Goal: Feedback & Contribution: Contribute content

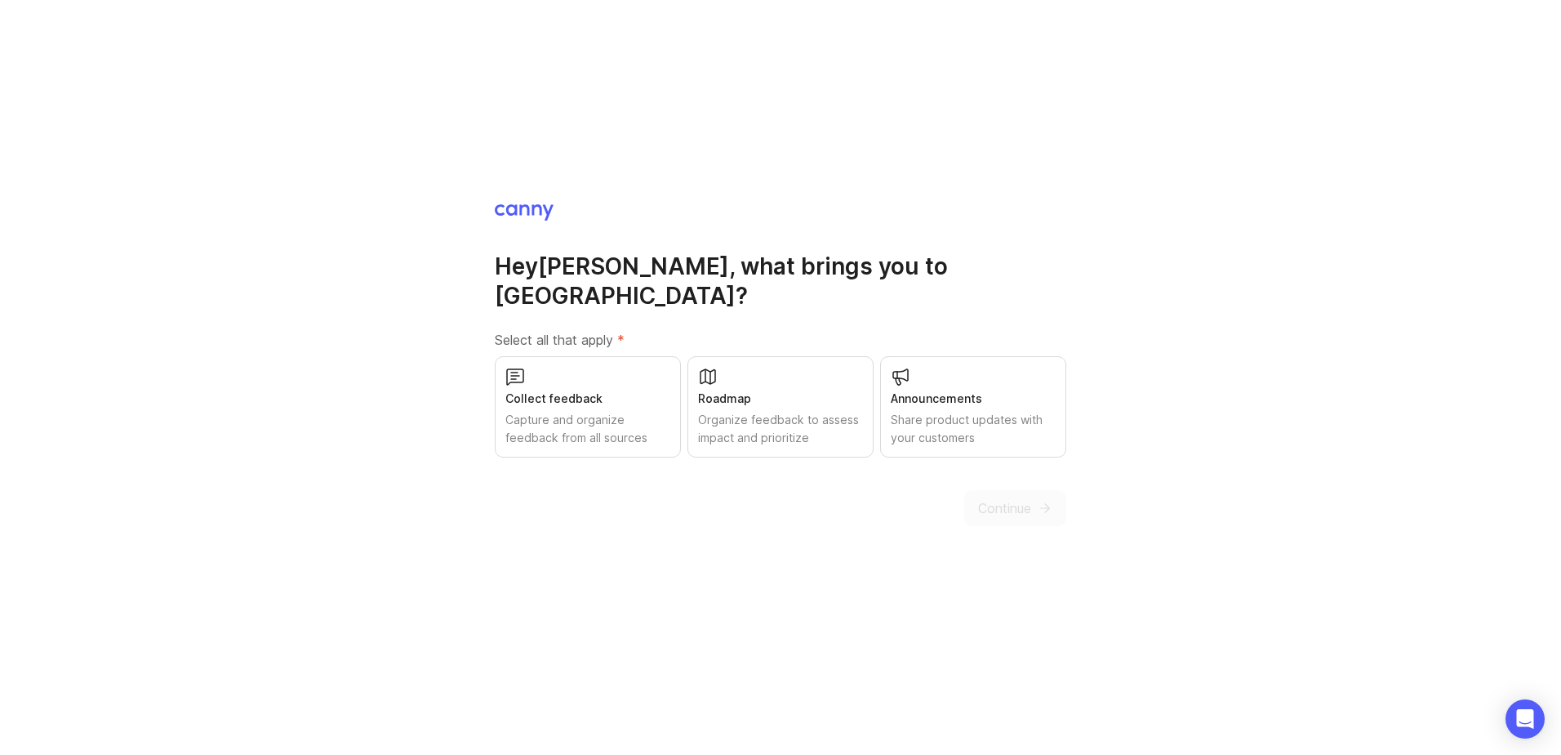
click at [779, 363] on div "Roadmap Organize feedback to assess impact and prioritize" at bounding box center [781, 406] width 186 height 101
click at [565, 390] on div "Collect feedback" at bounding box center [587, 399] width 165 height 18
click at [1002, 498] on span "Continue" at bounding box center [1004, 508] width 53 height 20
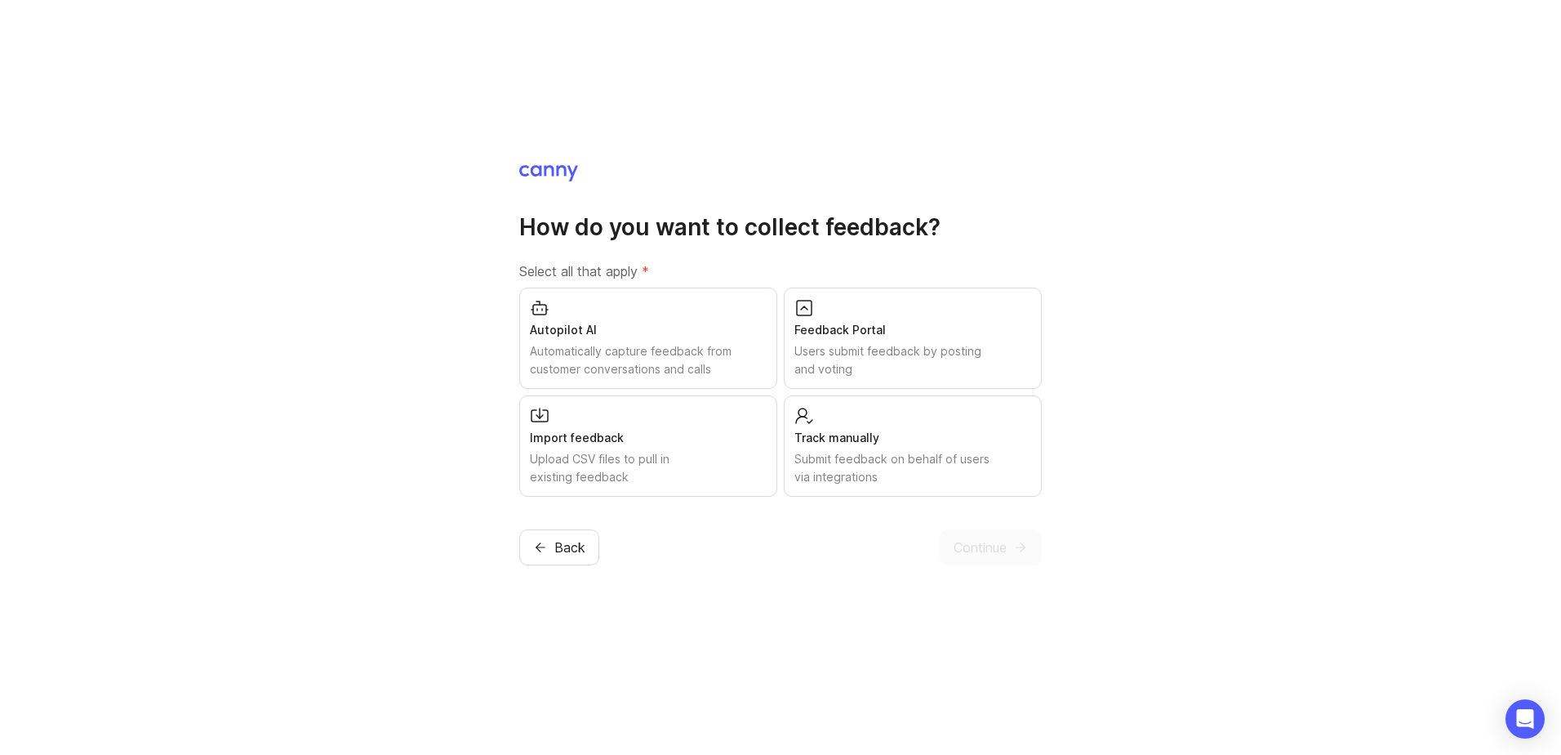
click at [622, 339] on div "Autopilot AI Automatically capture feedback from customer conversations and cal…" at bounding box center [648, 337] width 258 height 101
click at [838, 321] on div "Feedback Portal" at bounding box center [913, 330] width 237 height 18
click at [558, 442] on div "Import feedback" at bounding box center [648, 438] width 237 height 18
click at [932, 414] on div "Track manually Submit feedback on behalf of users via integrations" at bounding box center [913, 445] width 258 height 101
click at [975, 538] on span "Continue" at bounding box center [980, 547] width 53 height 20
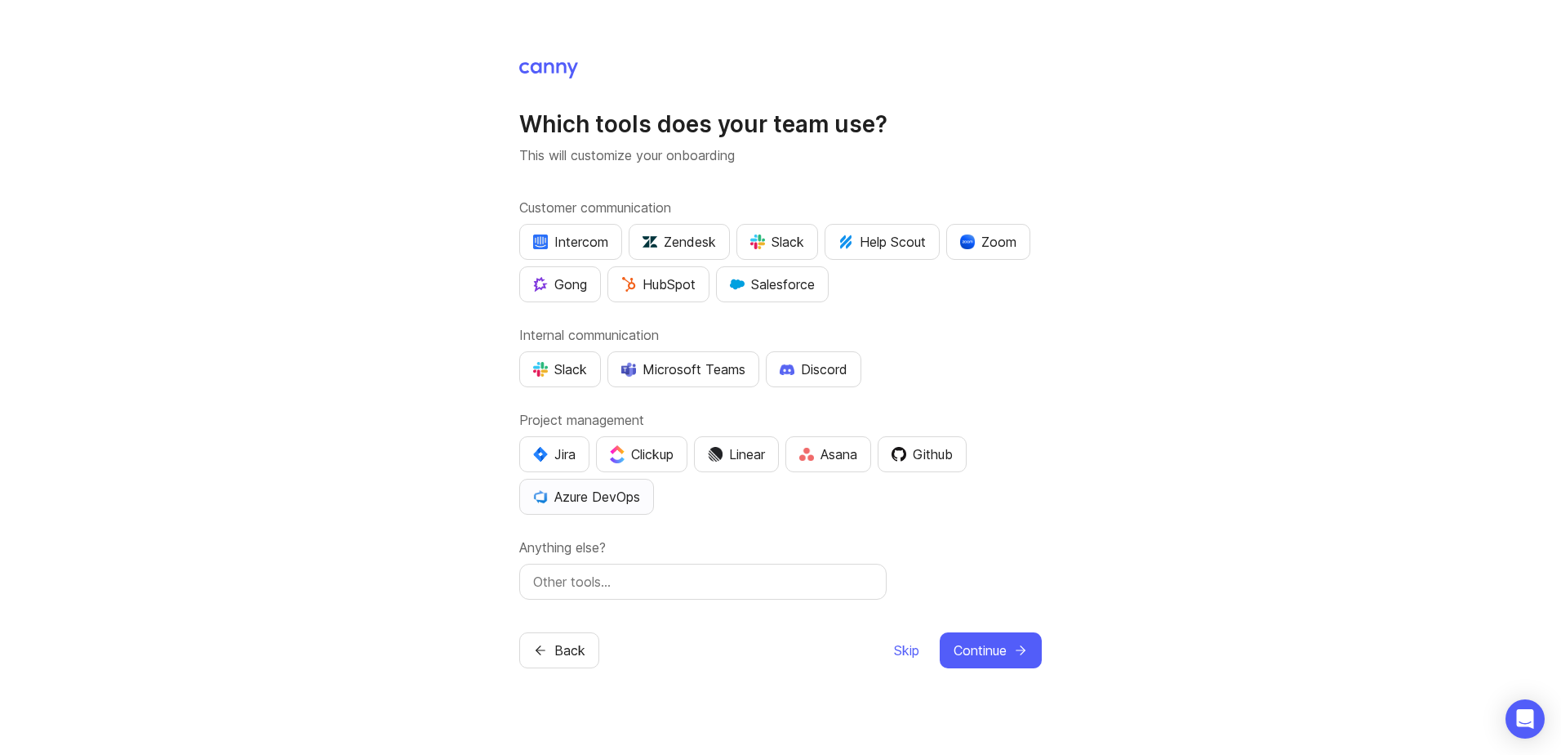
click at [599, 499] on div "Azure DevOps" at bounding box center [586, 497] width 107 height 20
click at [706, 372] on div "Microsoft Teams" at bounding box center [683, 369] width 124 height 20
click at [973, 639] on button "Continue" at bounding box center [991, 650] width 102 height 36
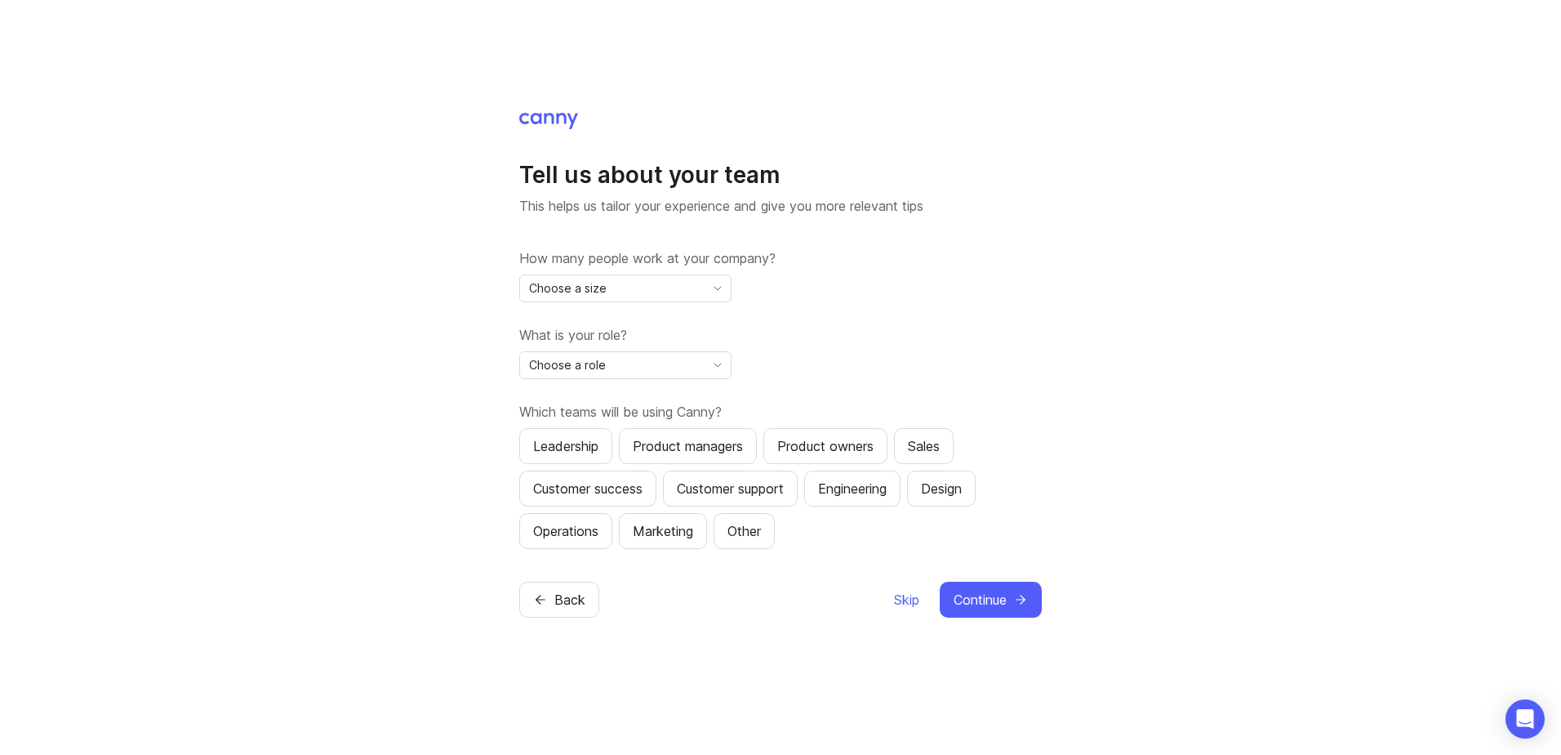
click at [650, 273] on div "How many people work at your company? Choose a size" at bounding box center [780, 275] width 523 height 54
click at [652, 283] on div "Choose a size" at bounding box center [612, 288] width 185 height 26
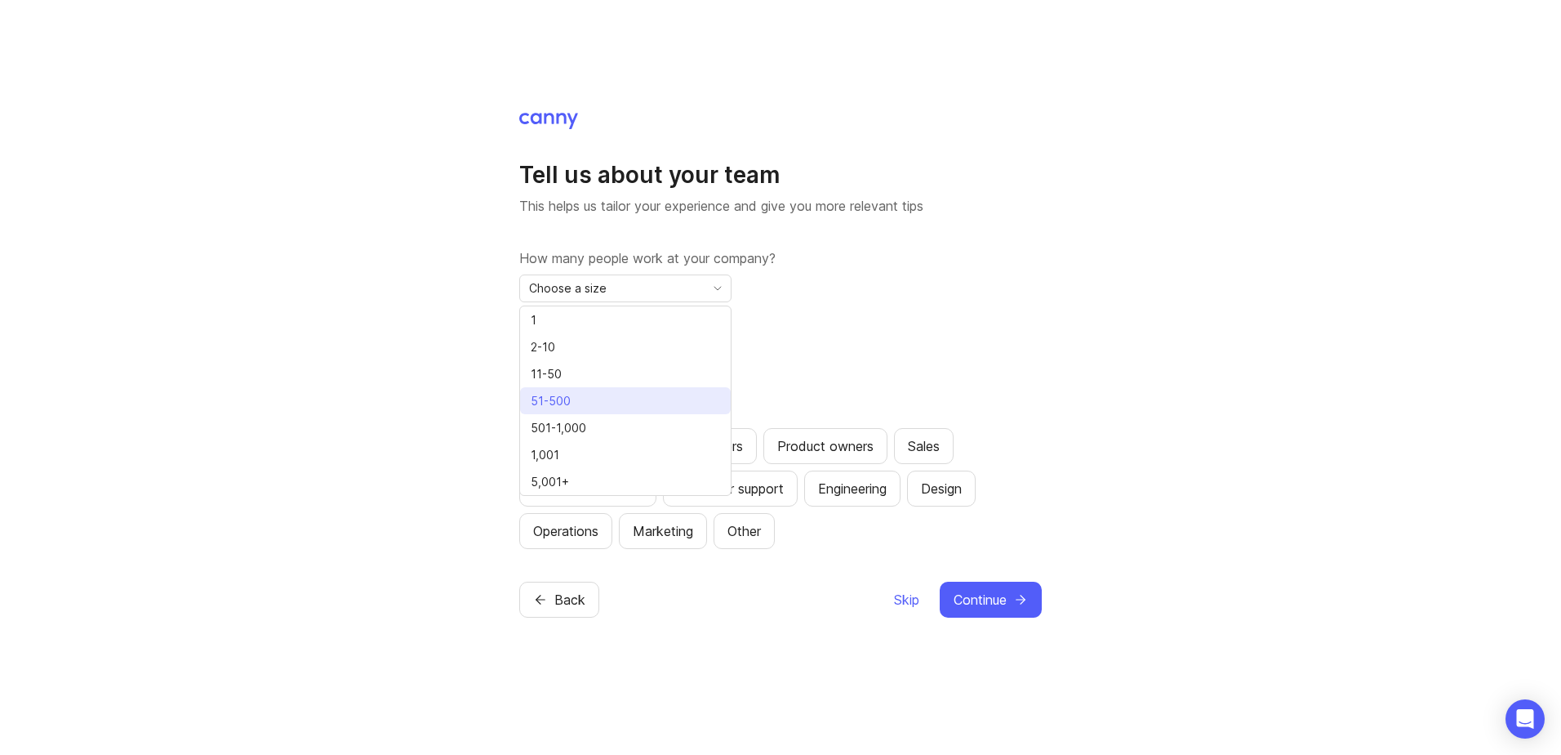
click at [554, 399] on span "51-500" at bounding box center [551, 401] width 40 height 18
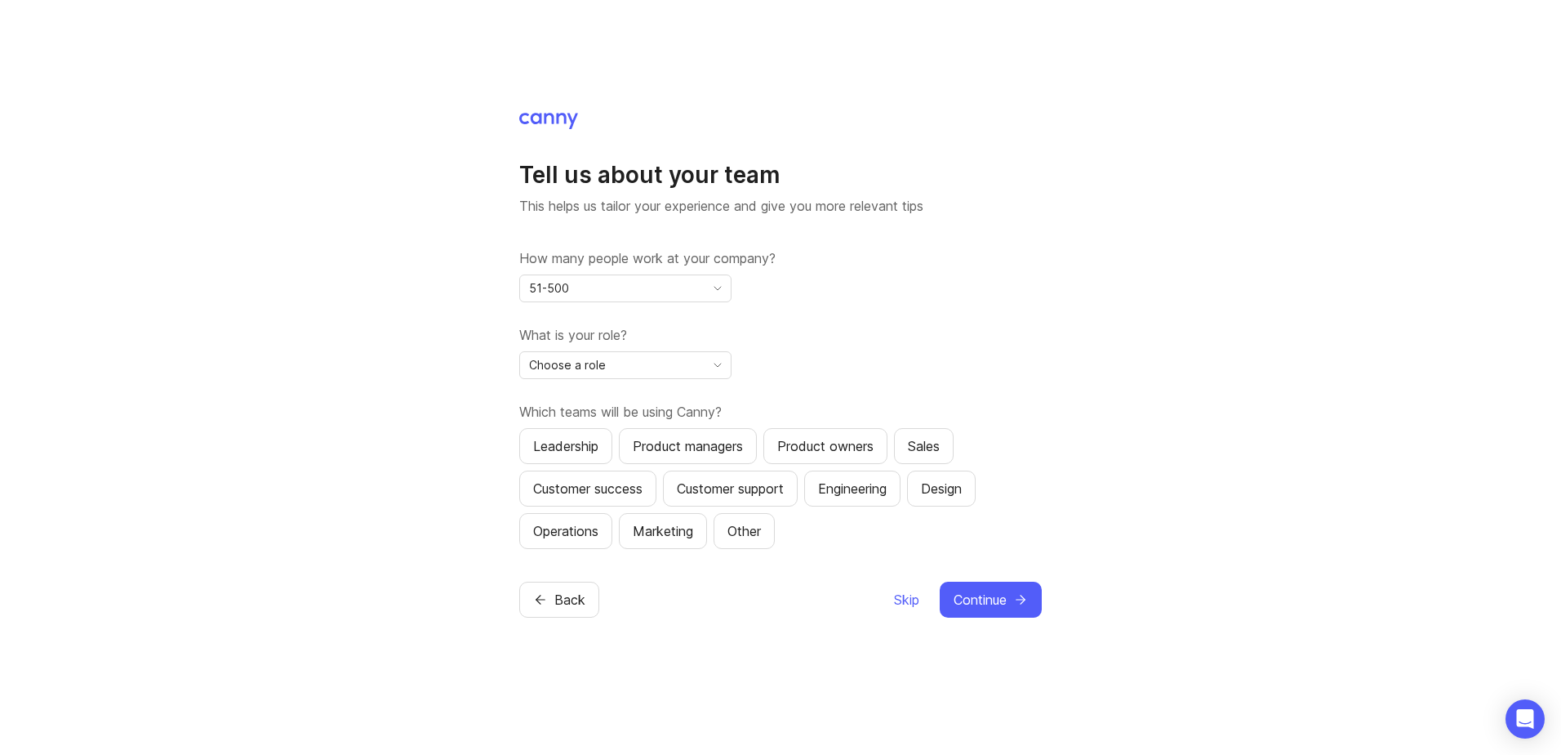
click at [572, 360] on span "Choose a role" at bounding box center [567, 365] width 77 height 18
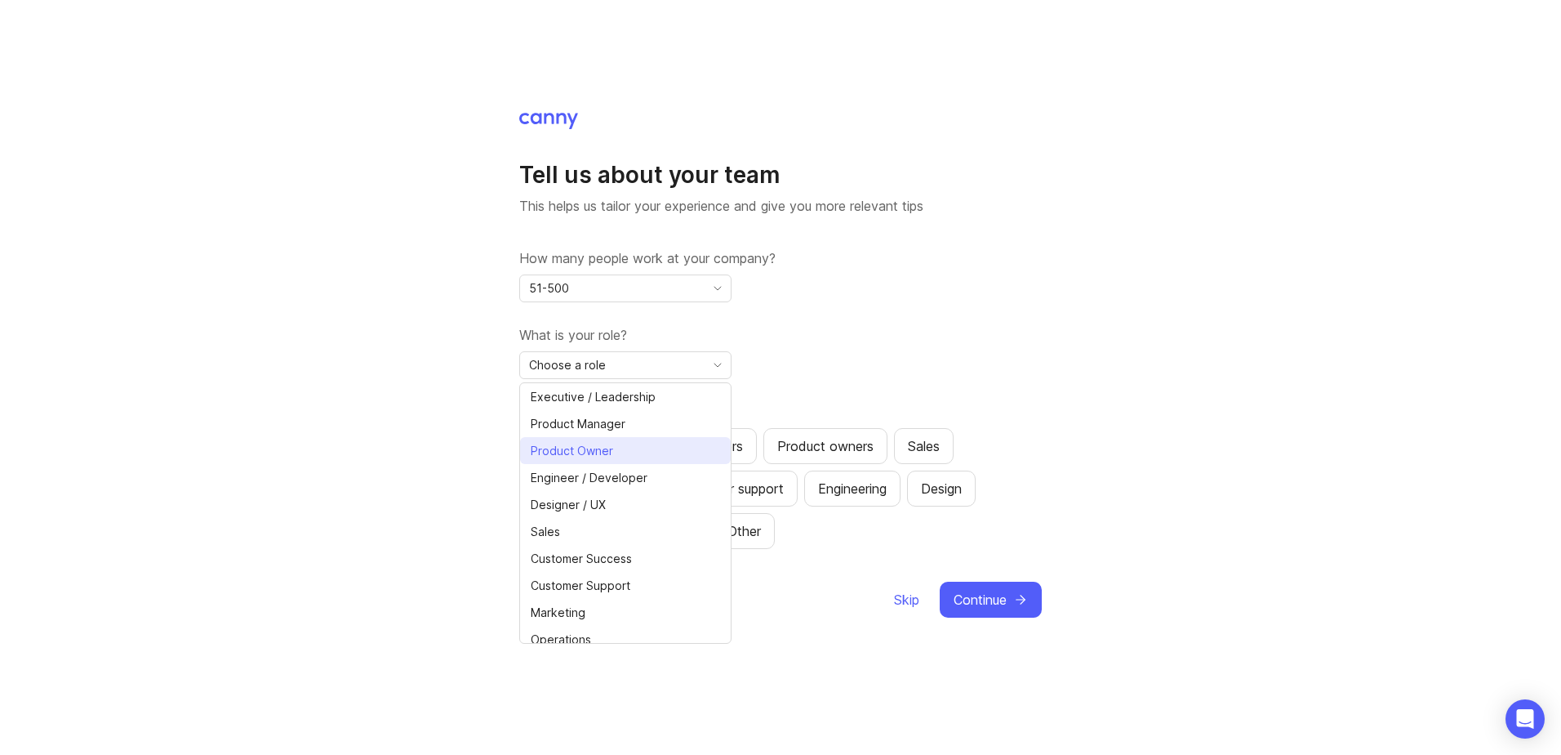
click at [584, 446] on span "Product Owner" at bounding box center [572, 451] width 82 height 18
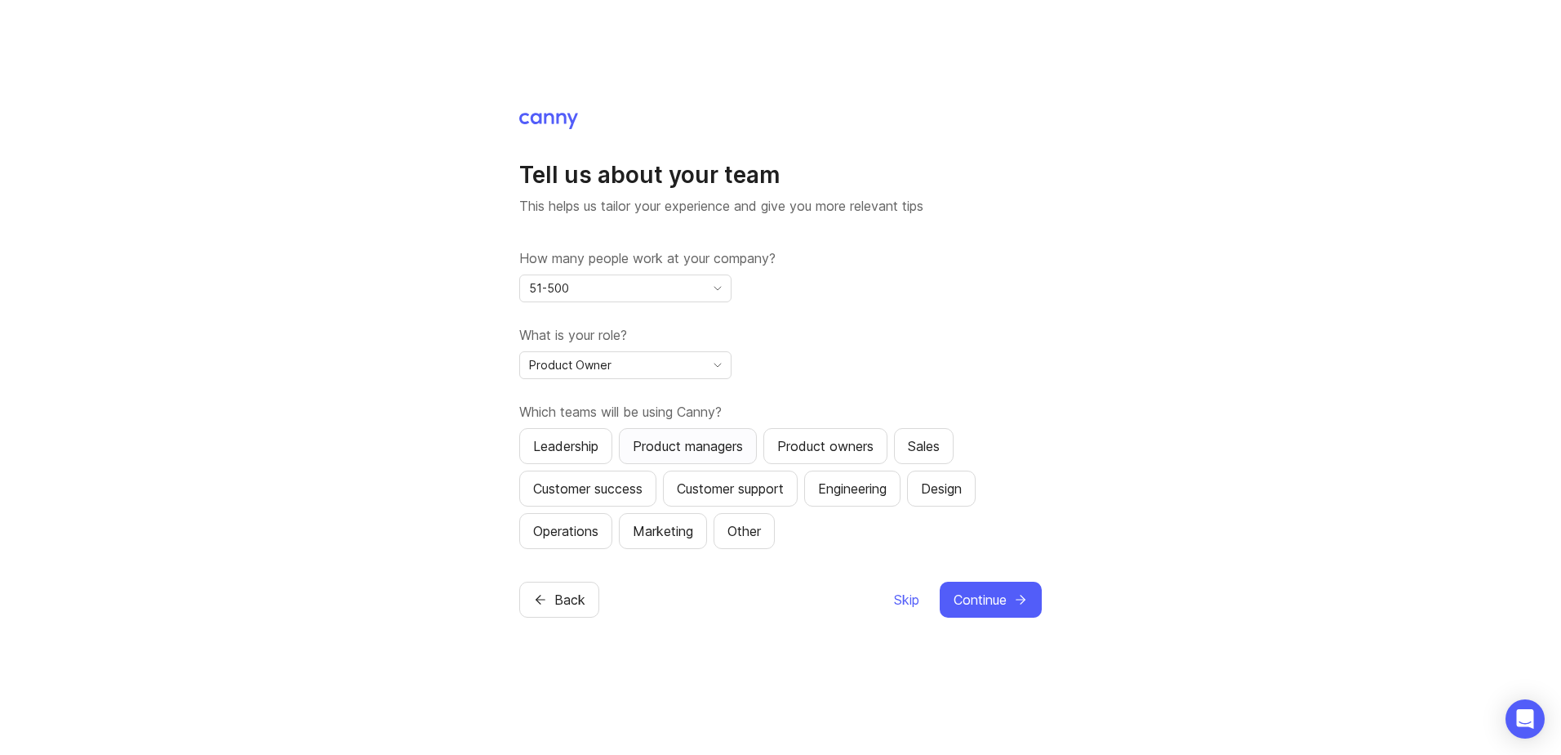
click at [675, 447] on div "Product managers" at bounding box center [688, 446] width 110 height 20
click at [857, 447] on div "Product owners" at bounding box center [825, 446] width 96 height 20
click at [619, 496] on div "Customer success" at bounding box center [587, 489] width 109 height 20
click at [962, 487] on div "Design" at bounding box center [941, 489] width 41 height 20
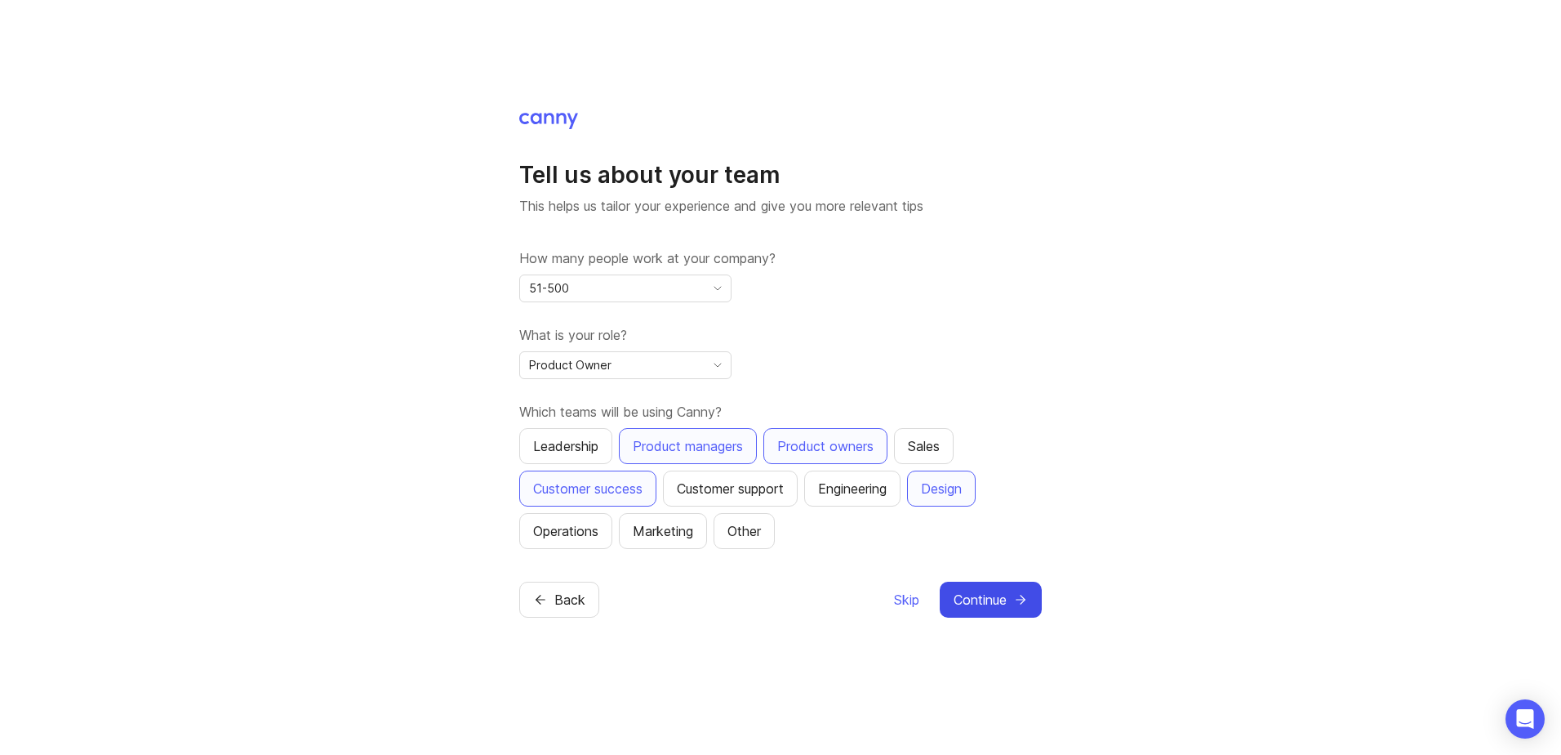
click at [986, 598] on span "Continue" at bounding box center [980, 600] width 53 height 20
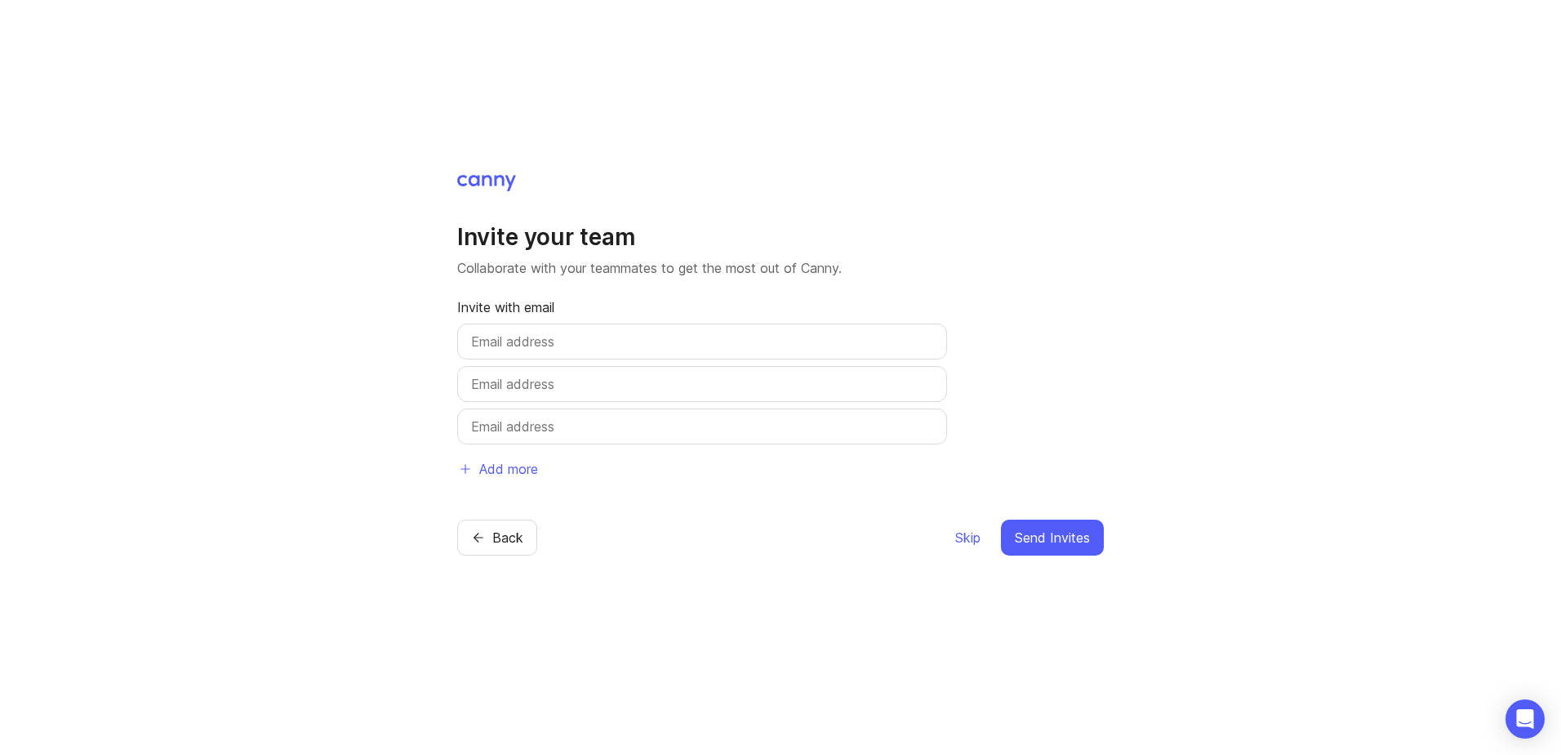
click at [527, 354] on div at bounding box center [702, 341] width 490 height 36
click at [533, 342] on input "text" at bounding box center [702, 342] width 462 height 20
type input "[PERSON_NAME][EMAIL_ADDRESS][PERSON_NAME][DOMAIN_NAME]"
click at [973, 535] on span "Skip" at bounding box center [967, 538] width 25 height 20
click at [970, 536] on span "Skip" at bounding box center [967, 538] width 25 height 20
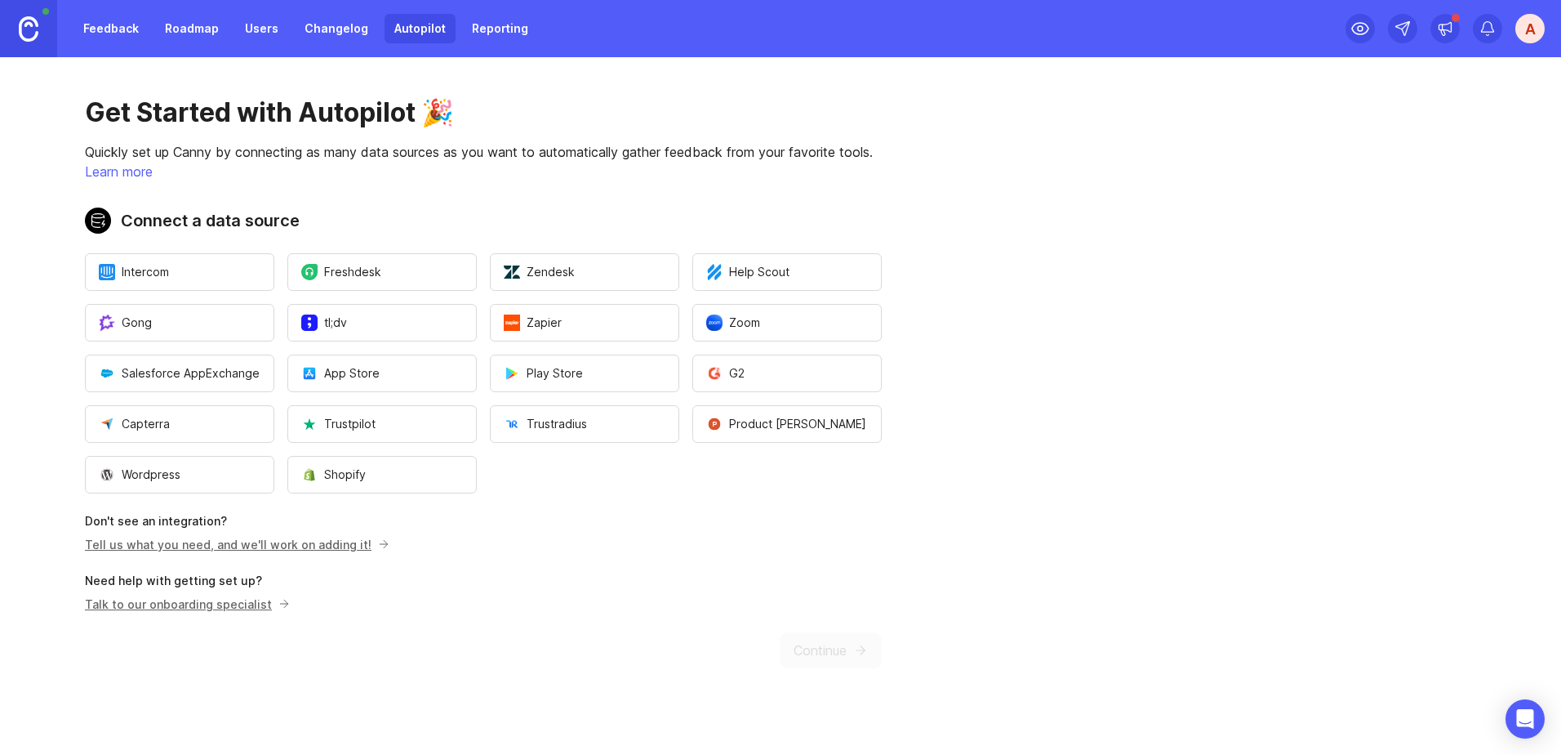
click at [128, 24] on link "Feedback" at bounding box center [110, 28] width 75 height 29
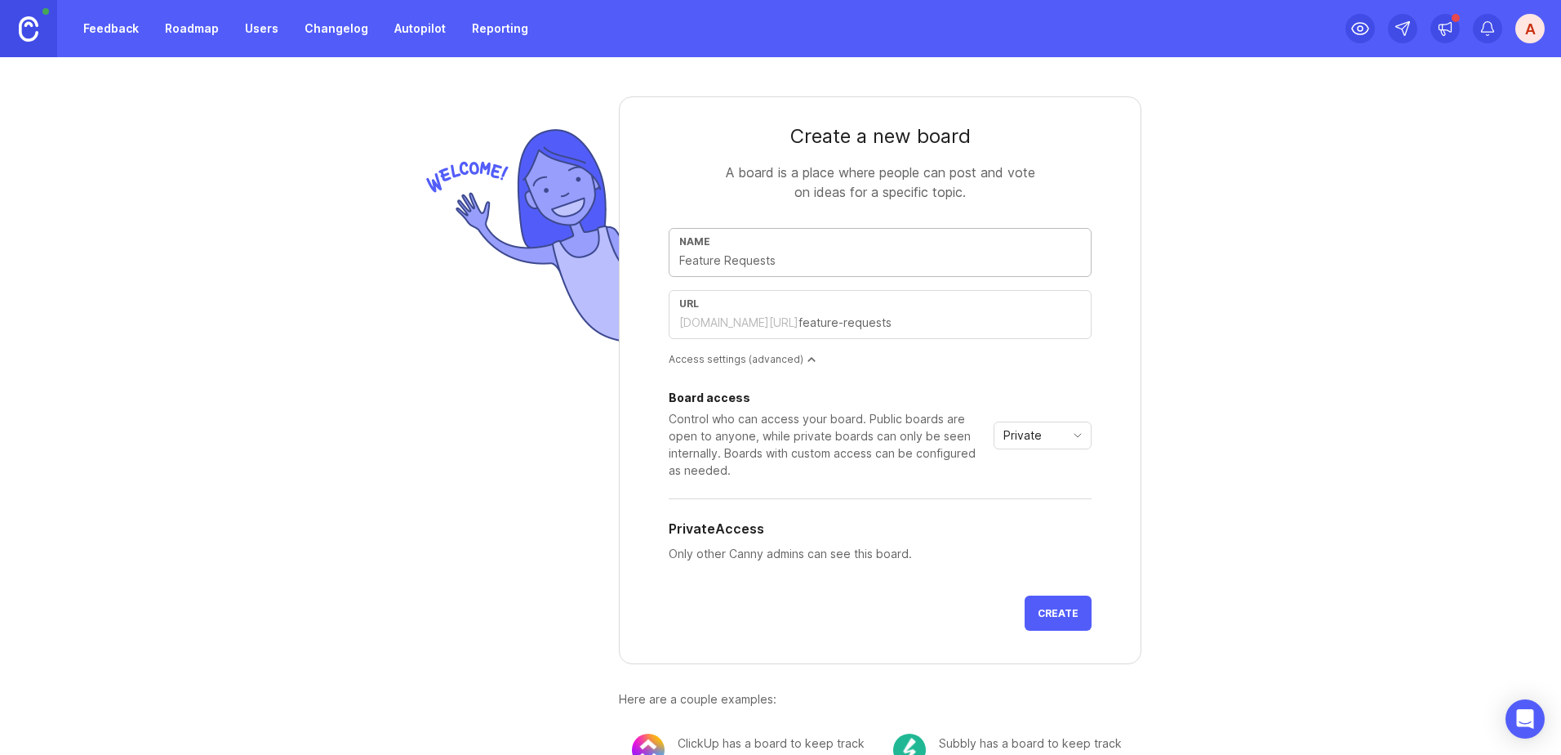
type input "I"
type input "i"
type input "Im"
type input "im"
type input "Ima"
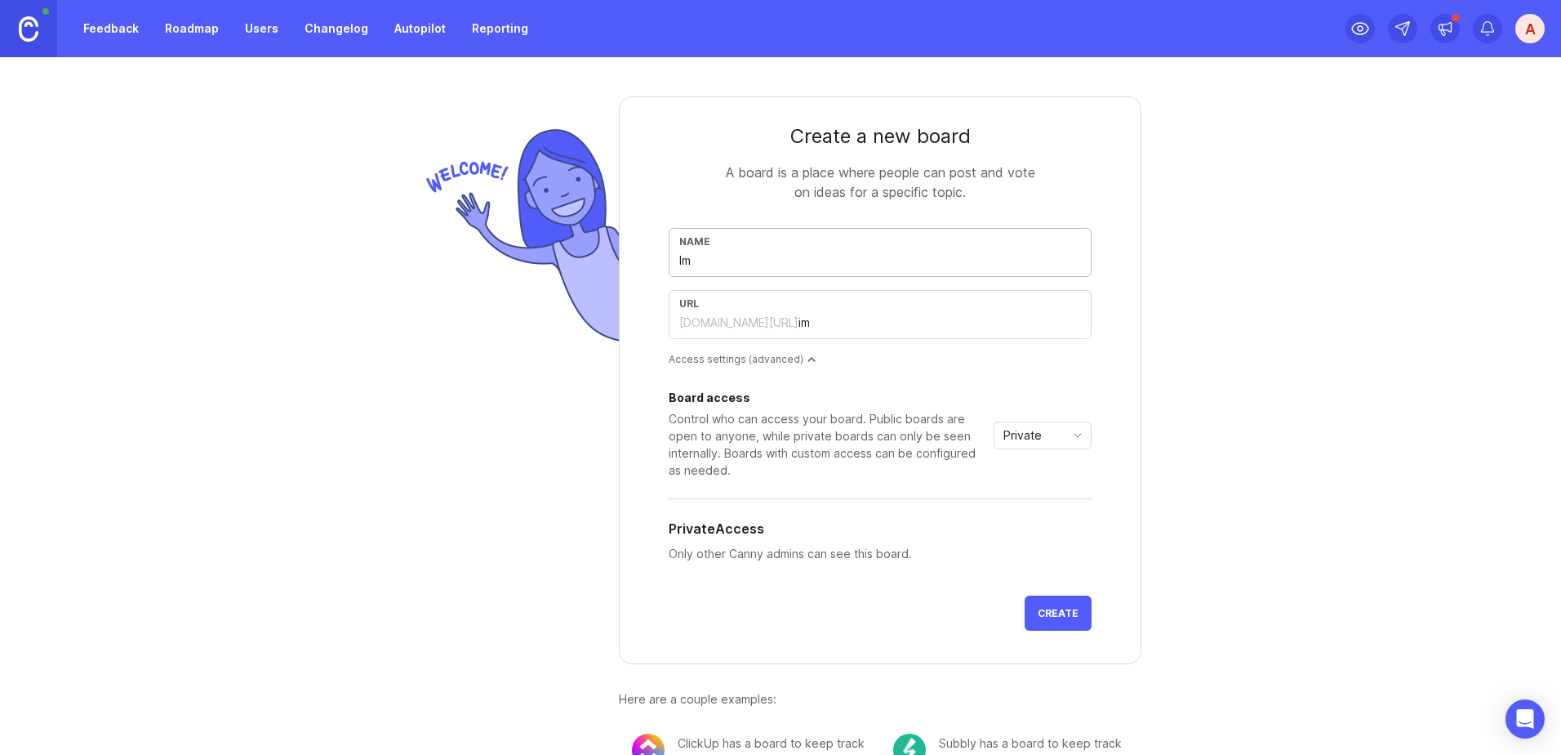
type input "ima"
type input "Imag"
type input "imag"
type input "Imagi"
type input "imagi"
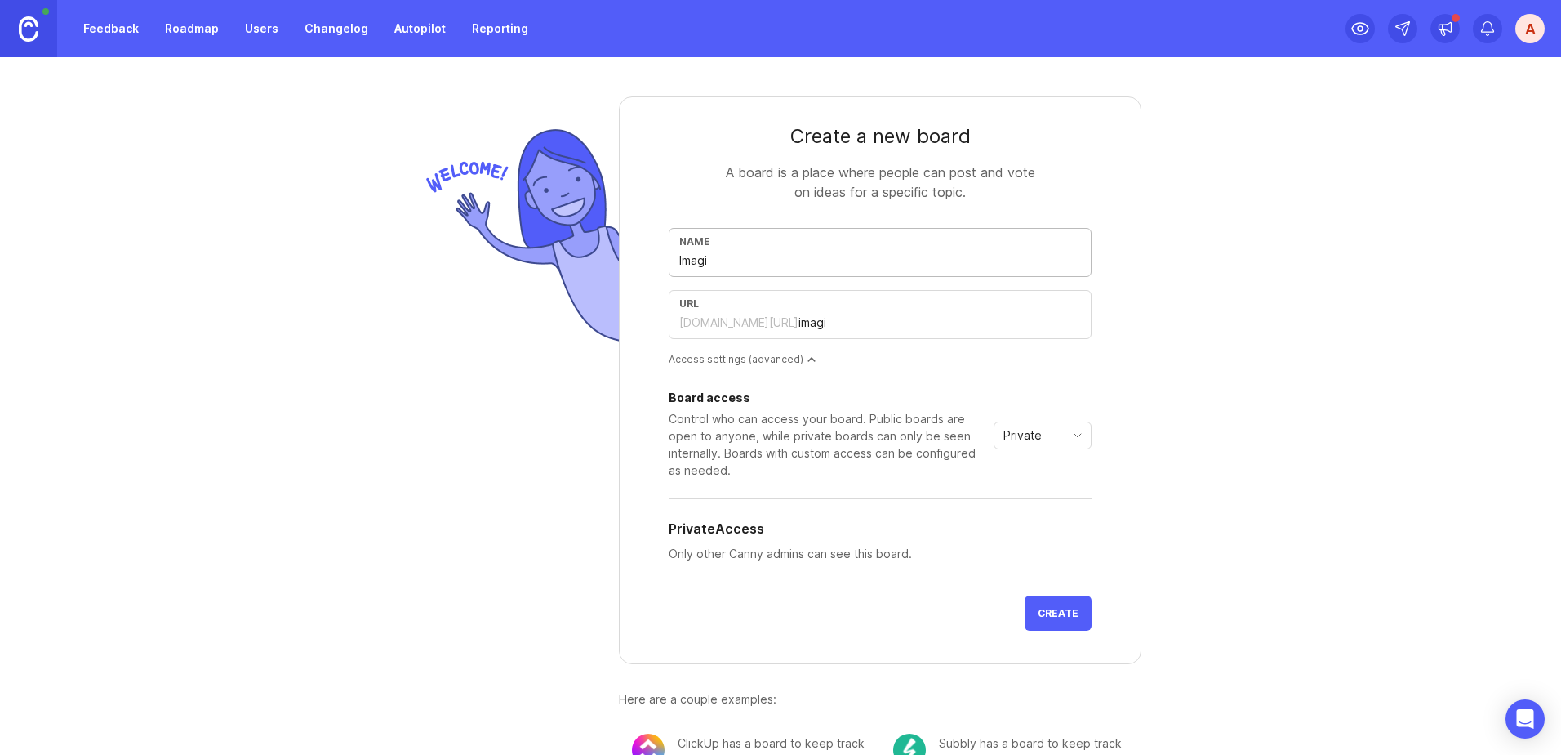
type input "Imagin"
type input "imagin"
type input "Imagine"
type input "imagine"
type input "Imaginer"
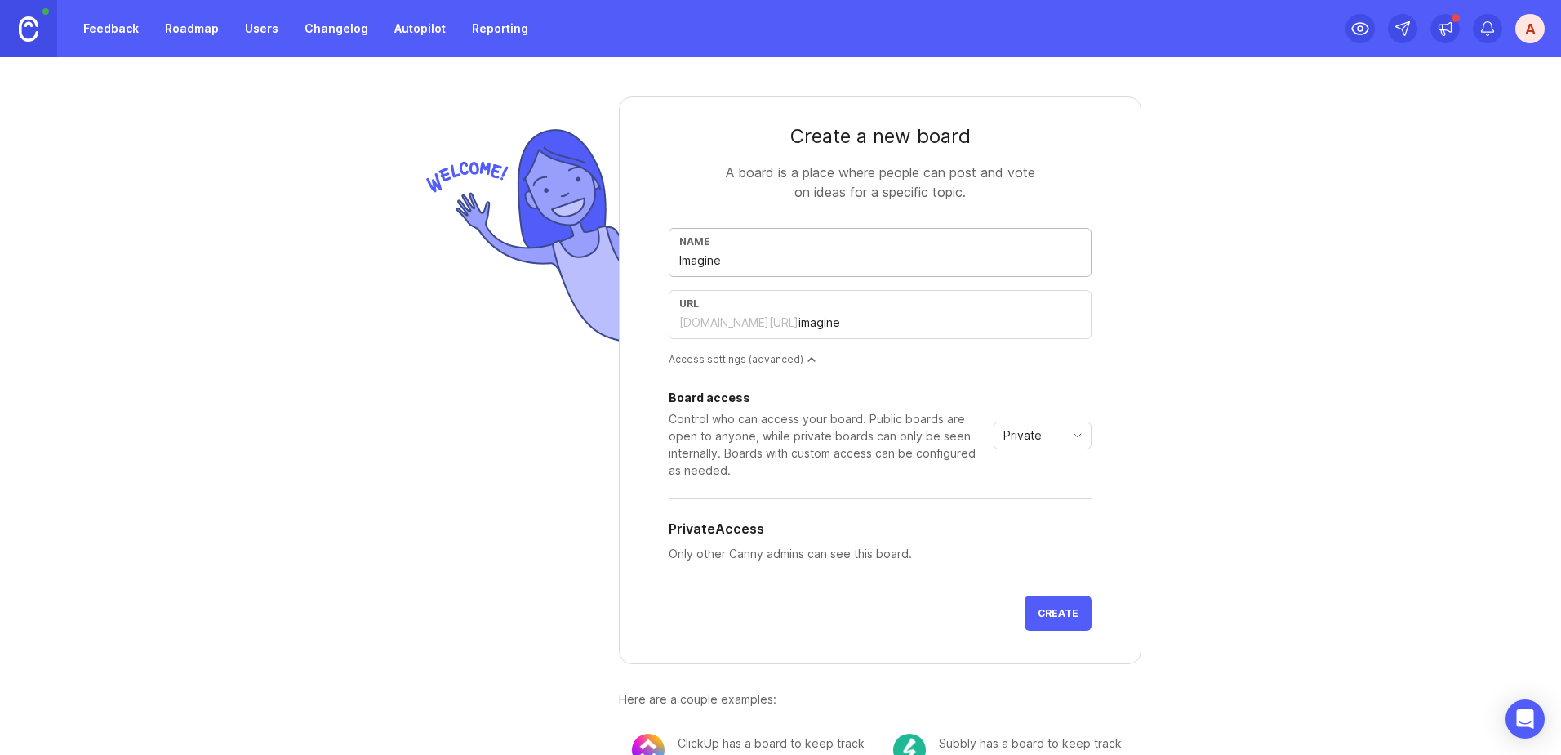
type input "imaginer"
type input "Imaginera"
type input "imaginera"
type input "Imaginera R"
type input "imaginera-r"
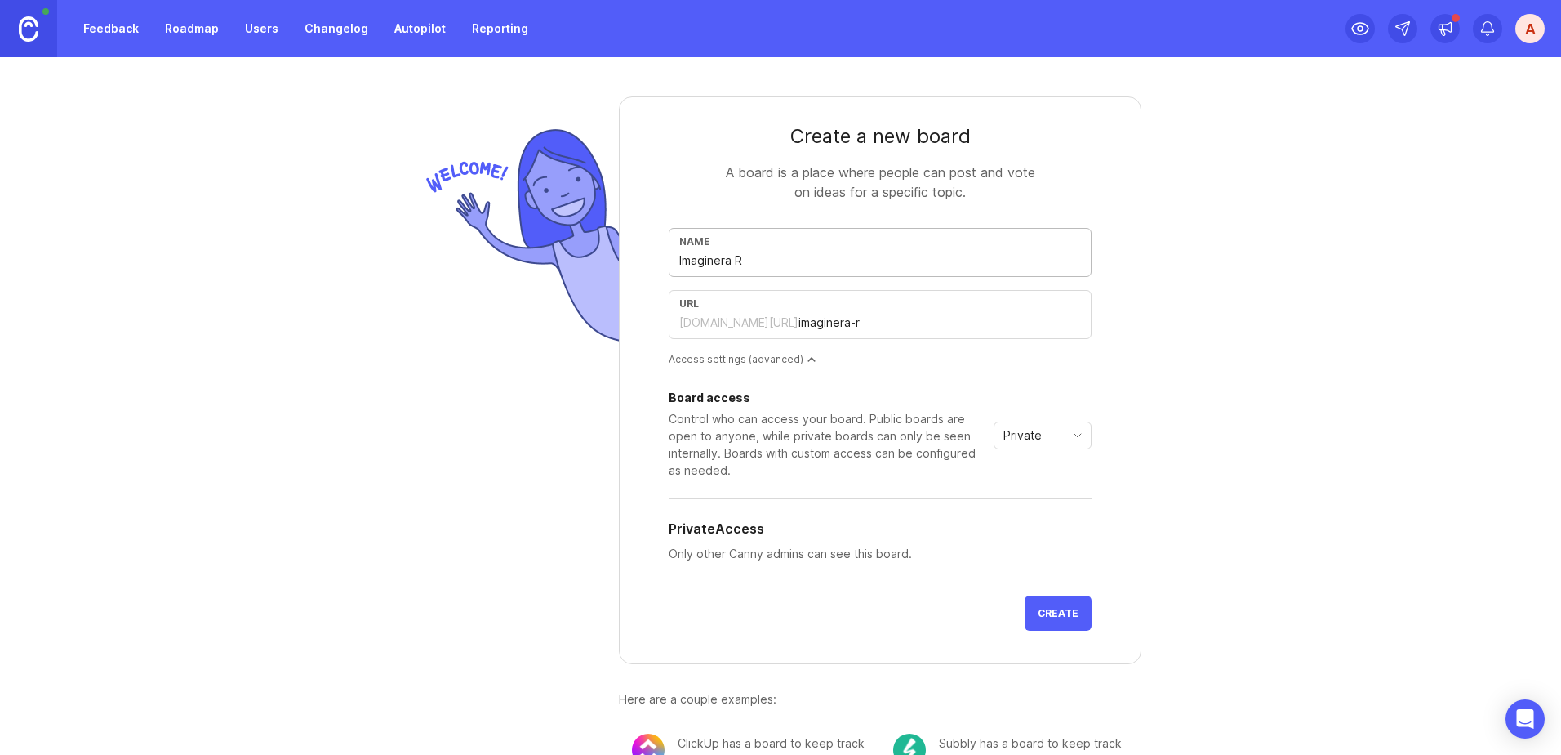
type input "Imaginera Ro"
type input "imaginera-ro"
type input "Imaginera Roa"
type input "imaginera-roa"
type input "[GEOGRAPHIC_DATA]"
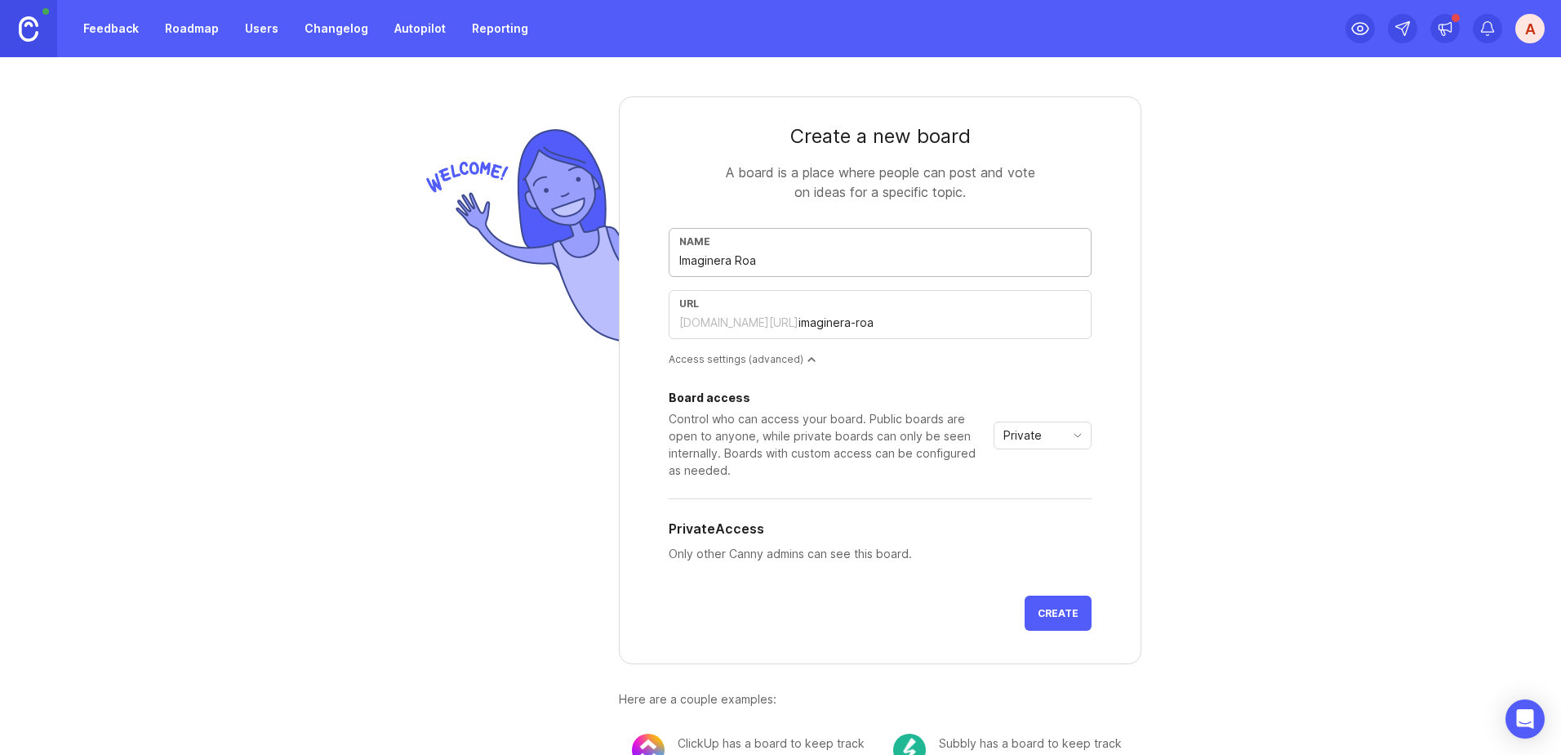
type input "imaginera-road"
type input "Imaginera Roadm"
type input "imaginera-roadm"
type input "Imaginera Roadmp"
type input "imaginera-roadmp"
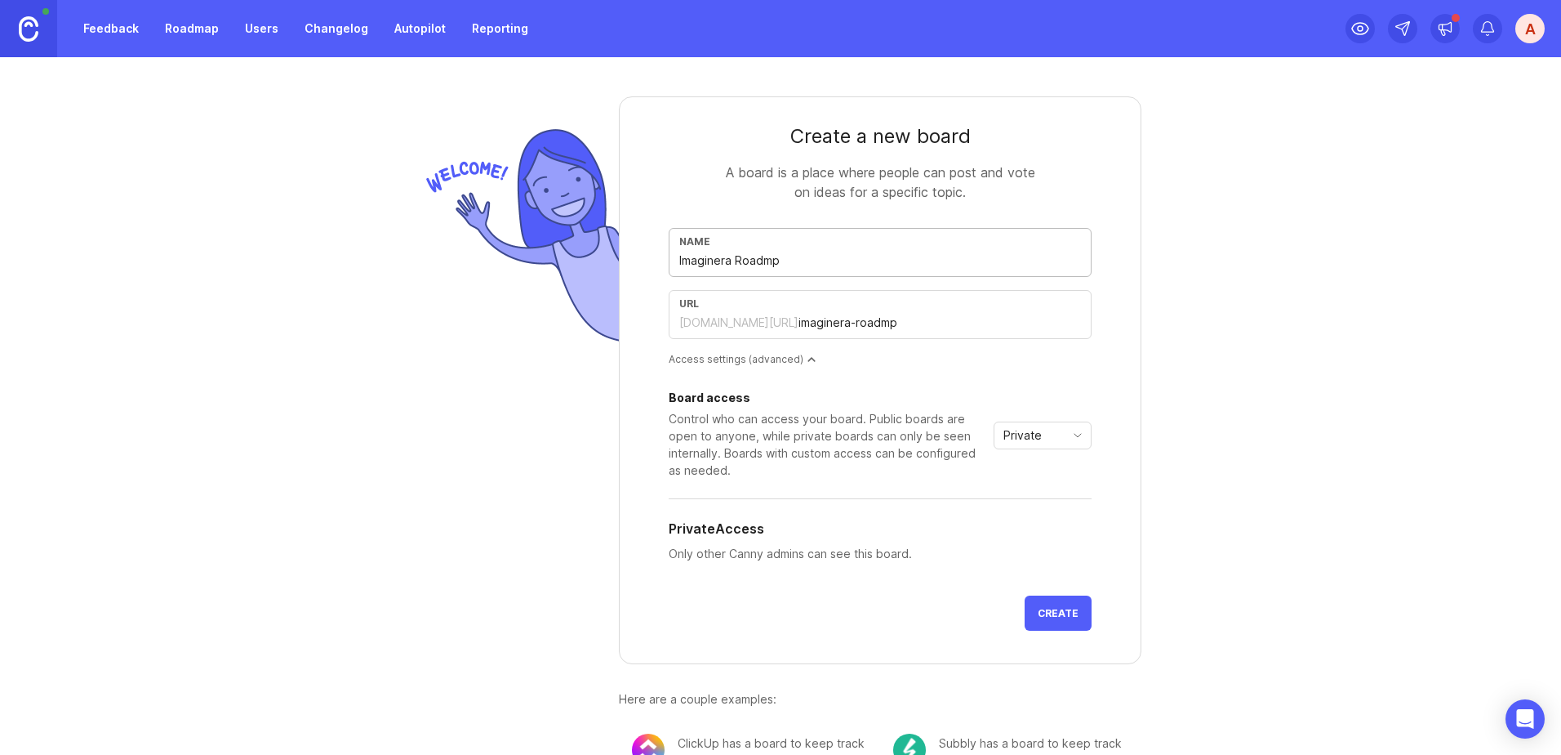
type input "Imaginera Roadmpa"
type input "imaginera-roadmpa"
type input "Imaginera Roadmp"
type input "imaginera-roadmp"
type input "Imaginera Roadm"
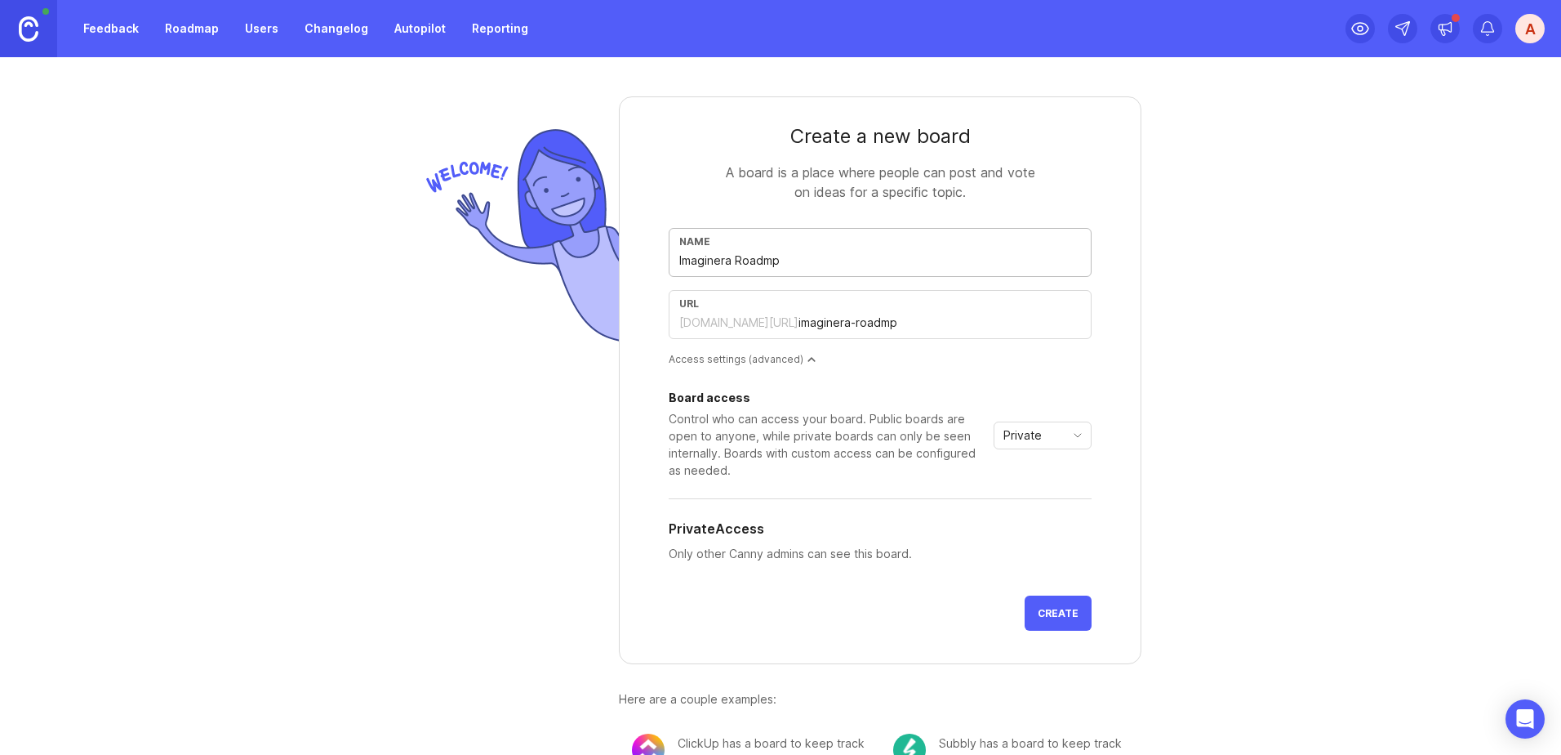
type input "imaginera-roadm"
type input "Imaginera Roadma"
type input "imaginera-roadma"
type input "Imaginera Roadmap"
type input "imaginera-roadmap"
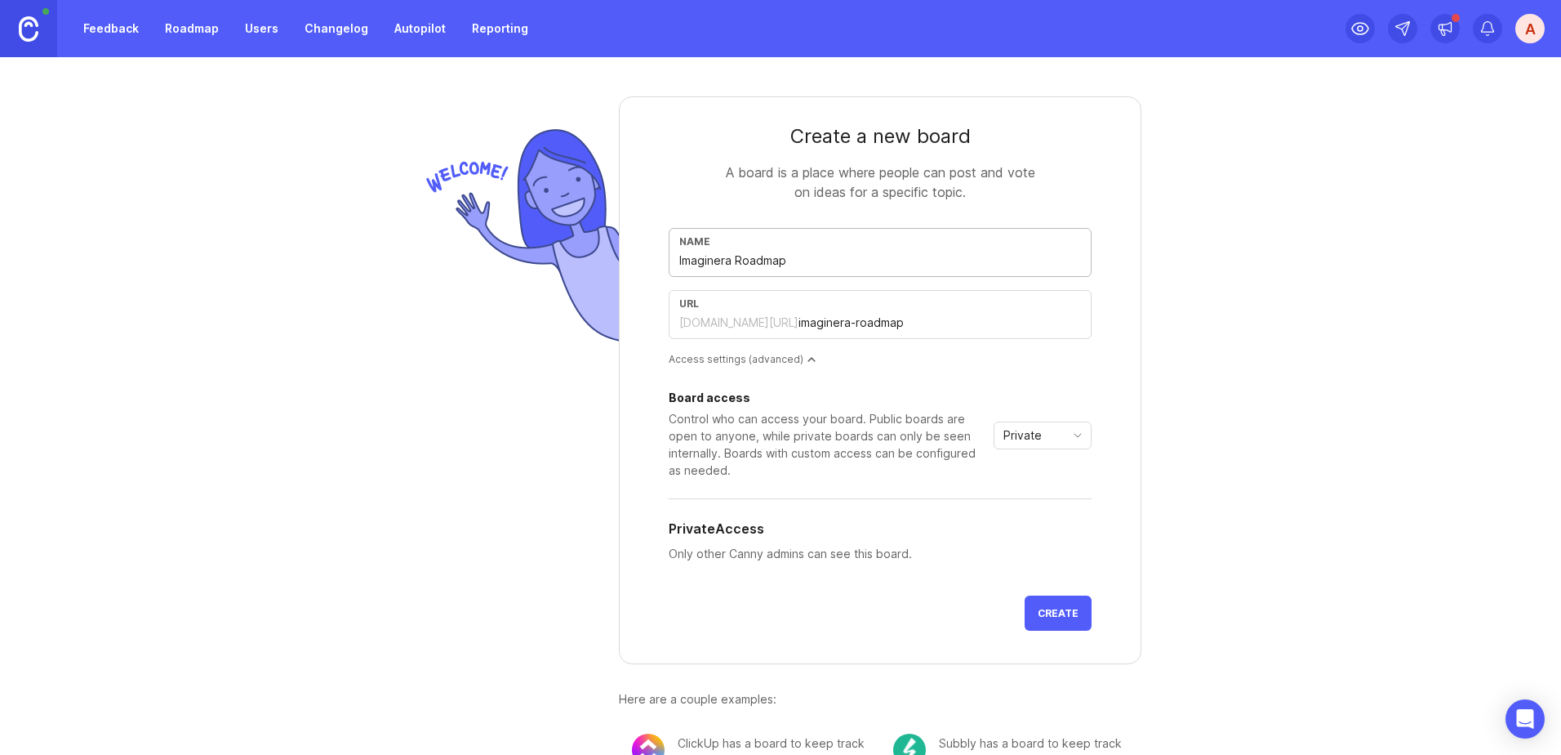
type input "Imaginera Roadmap"
click at [1052, 615] on span "Create" at bounding box center [1058, 613] width 41 height 12
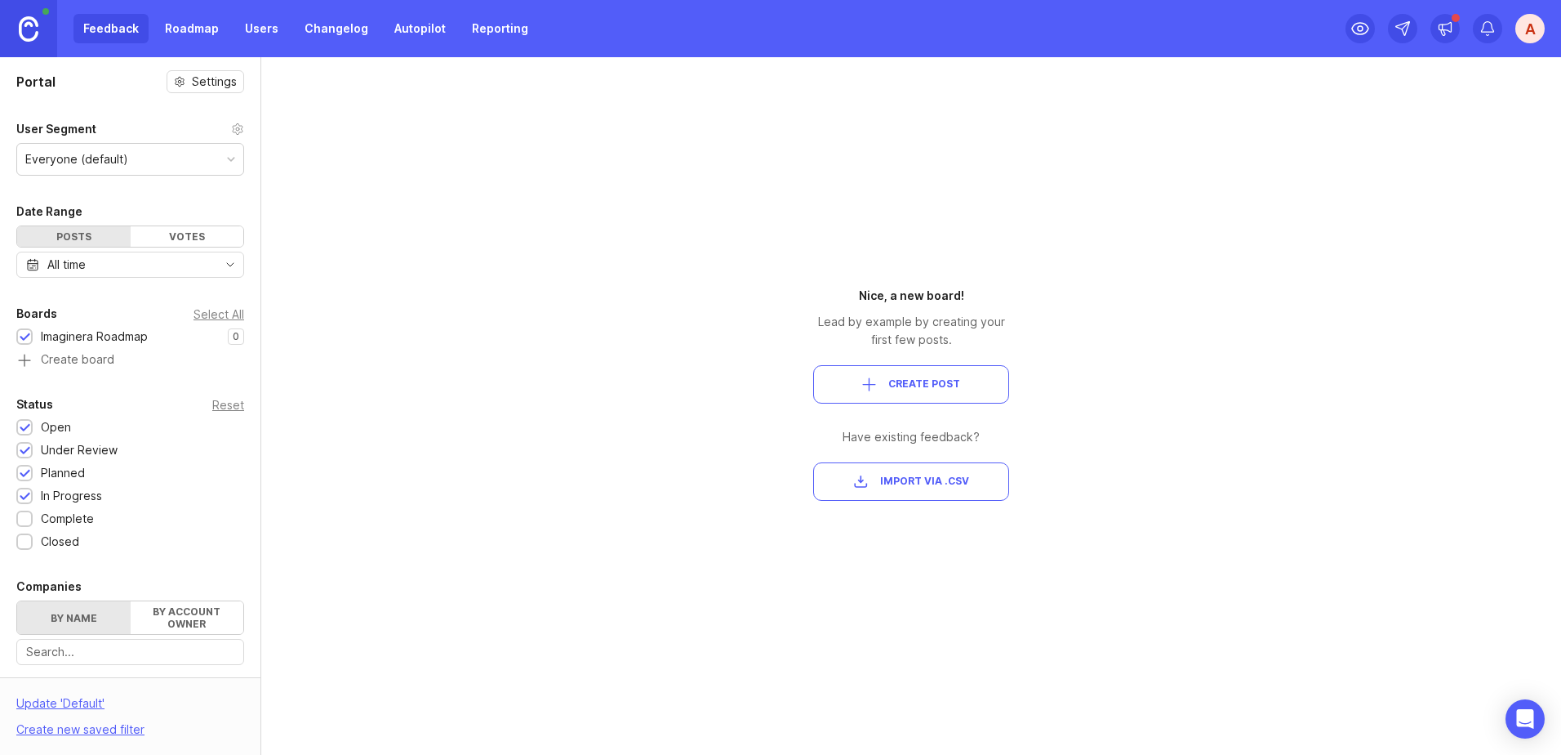
click at [923, 383] on span "Create Post" at bounding box center [924, 384] width 72 height 14
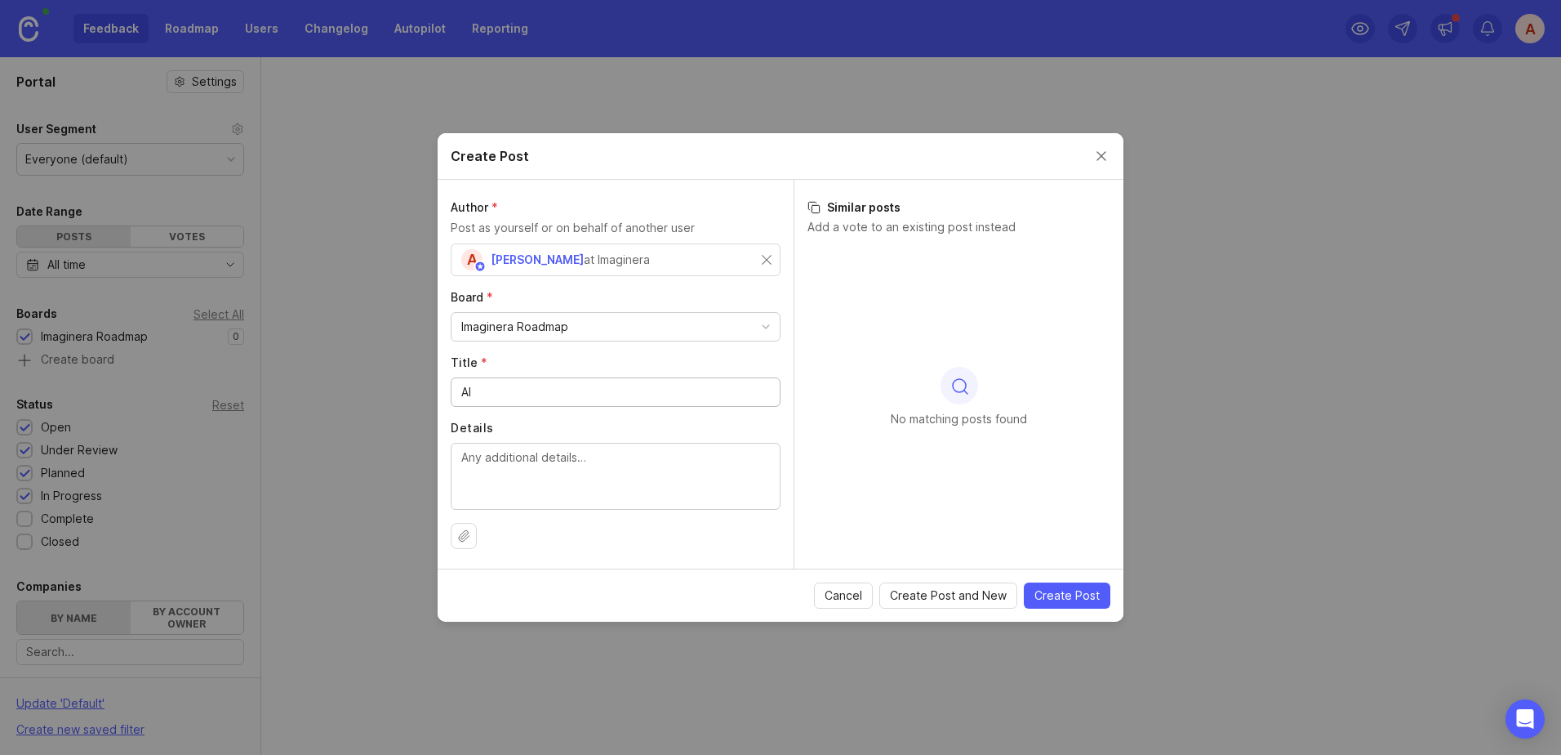
type input "A"
type input "M"
type input "P"
type input "r"
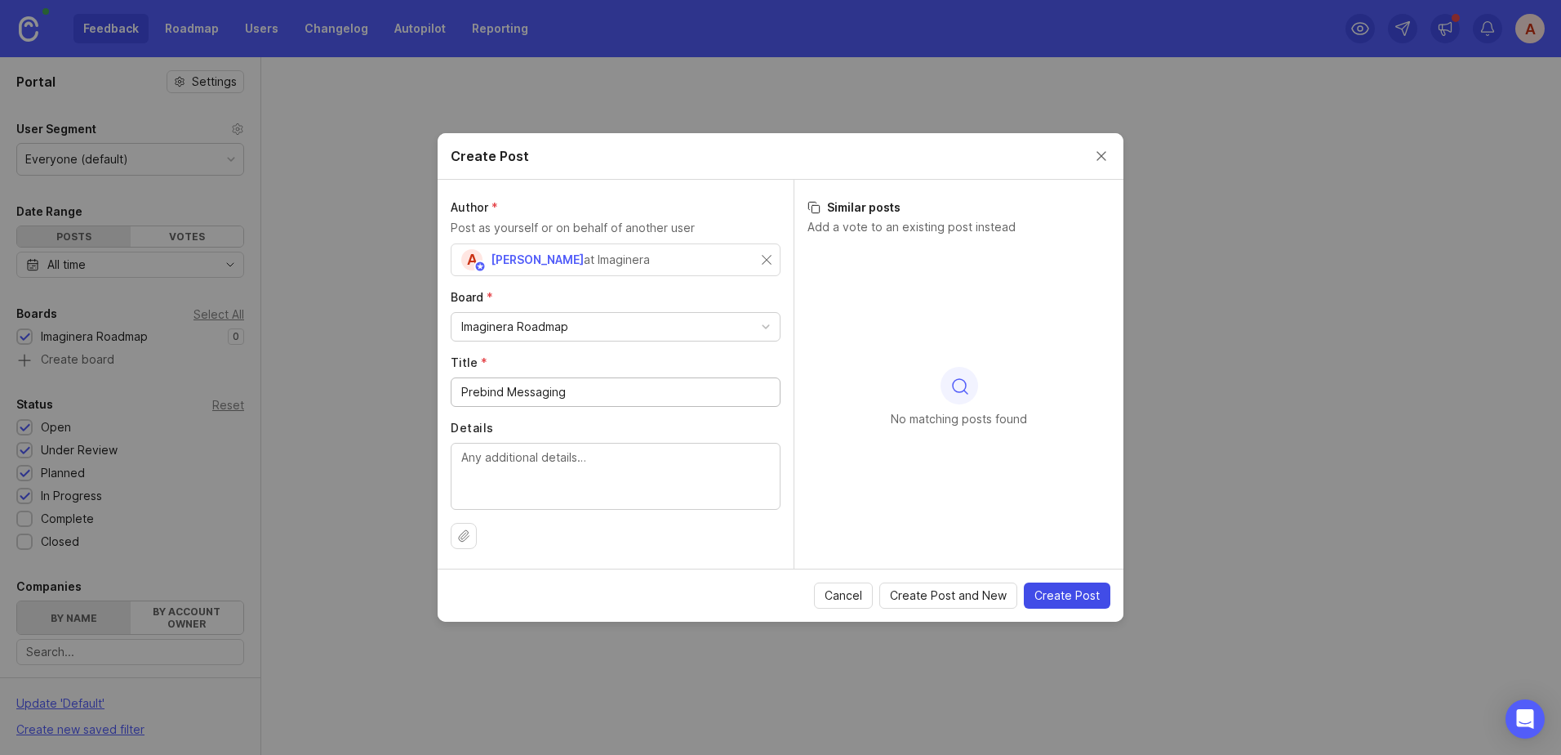
type input "Prebind Messaging"
click at [1066, 594] on span "Create Post" at bounding box center [1067, 595] width 65 height 16
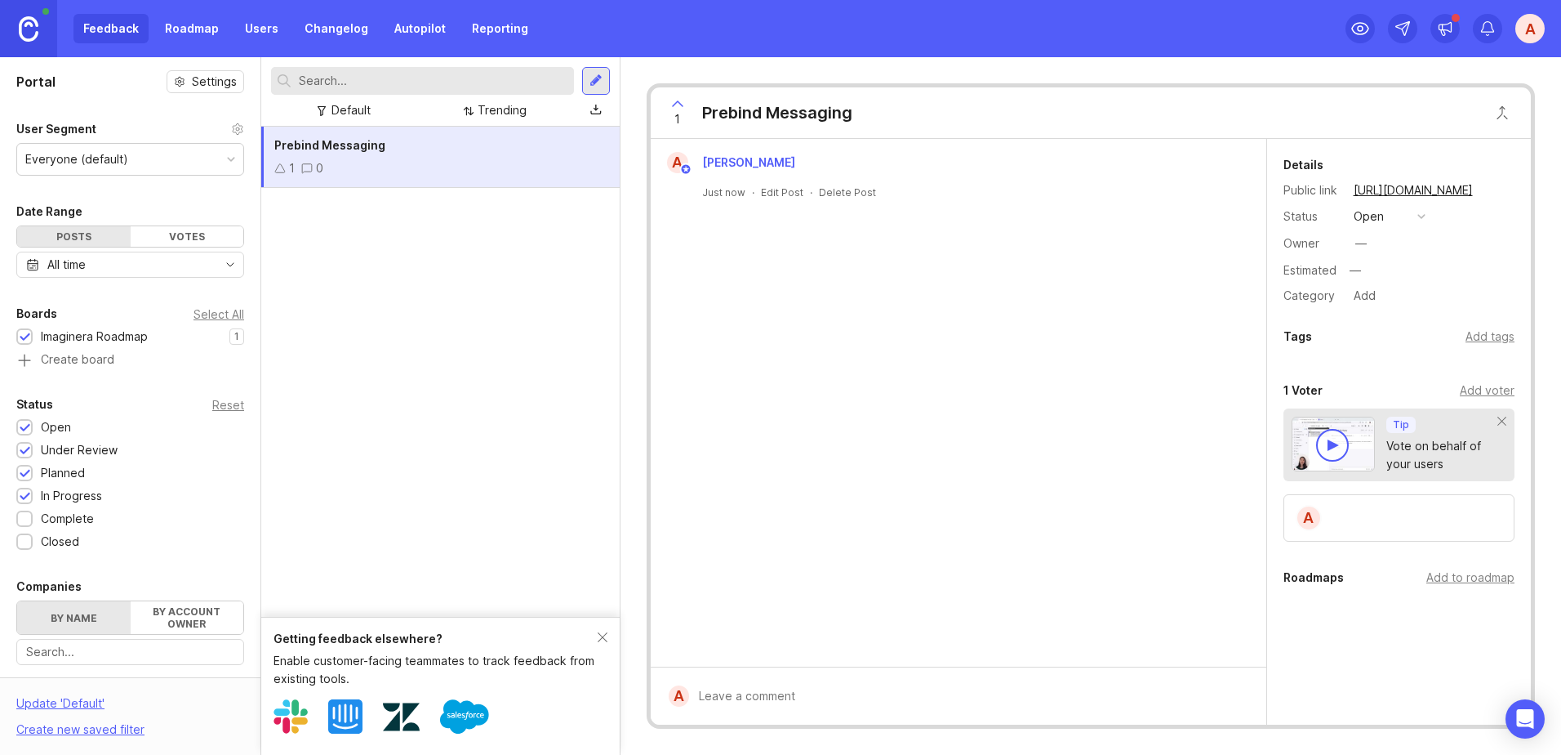
click at [1331, 456] on div at bounding box center [1332, 445] width 33 height 33
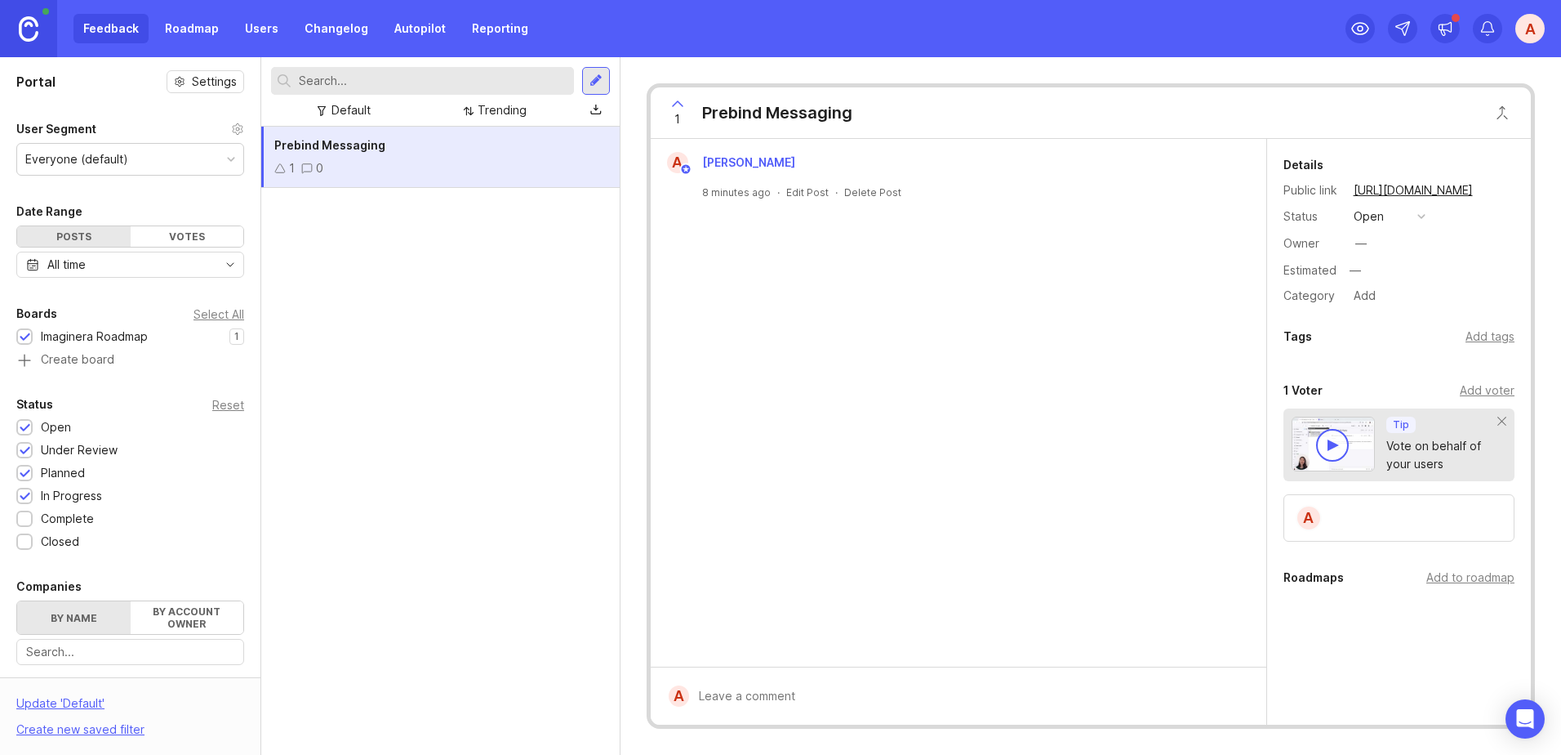
click at [1446, 577] on div "Add to roadmap" at bounding box center [1471, 577] width 88 height 18
click at [756, 689] on div at bounding box center [970, 695] width 563 height 31
click at [176, 30] on link "Roadmap" at bounding box center [191, 28] width 73 height 29
